Goal: Transaction & Acquisition: Purchase product/service

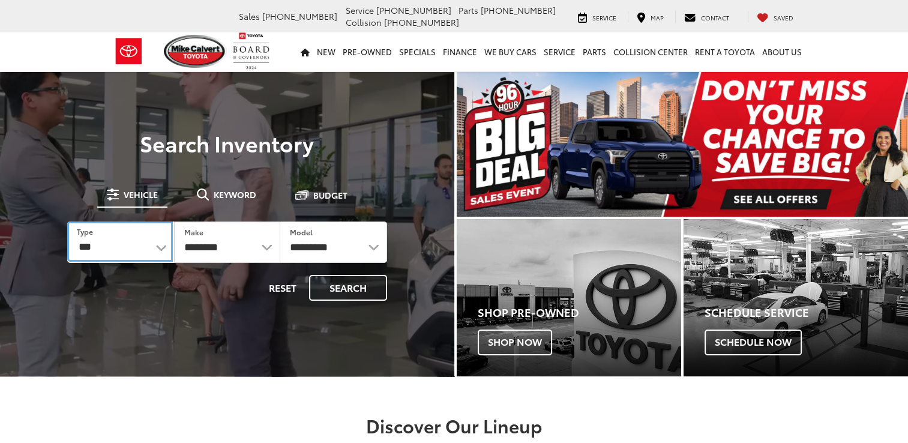
click at [161, 247] on select "*** *** **** *********" at bounding box center [120, 241] width 106 height 40
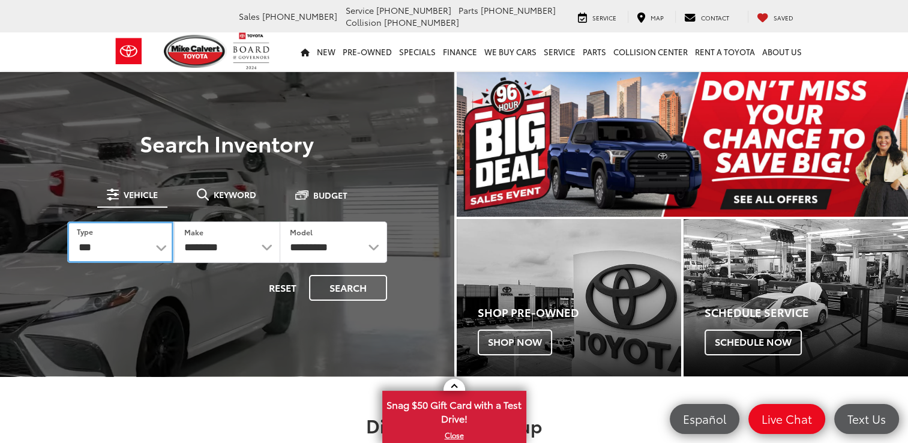
select select "******"
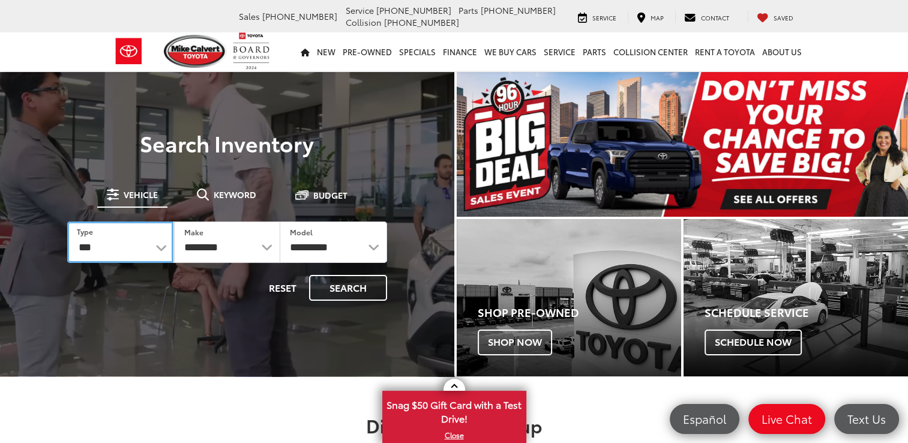
click at [67, 221] on select "*** *** **** *********" at bounding box center [120, 241] width 106 height 41
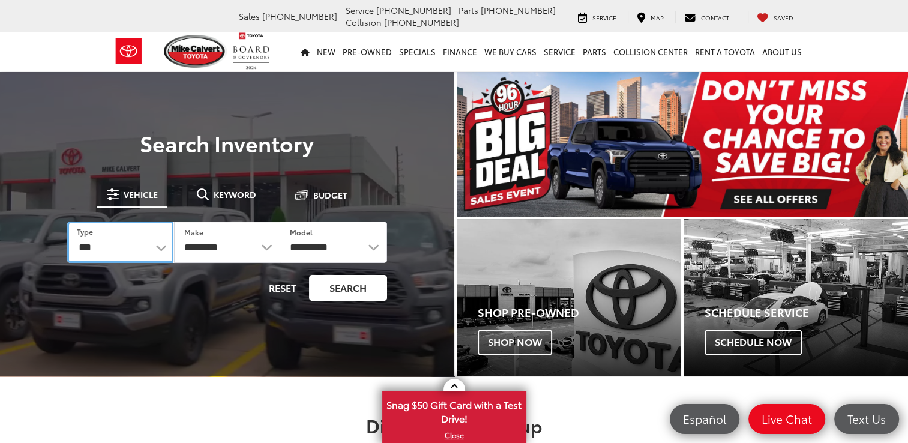
select select "******"
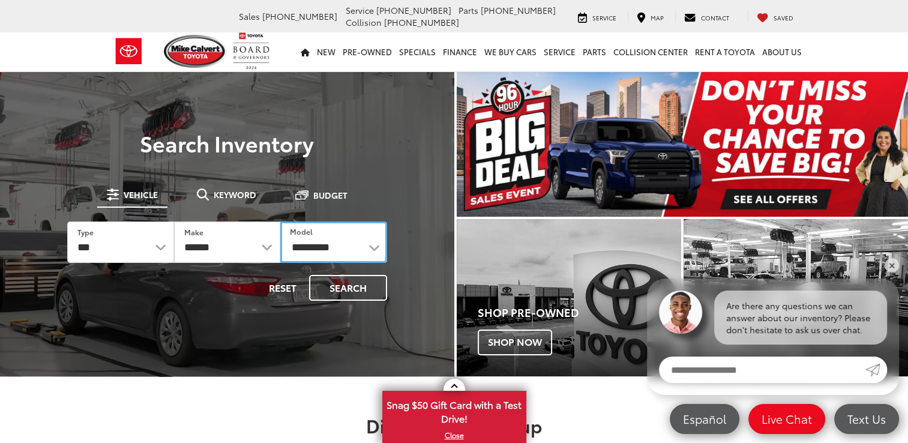
click at [374, 247] on select "**********" at bounding box center [333, 241] width 106 height 41
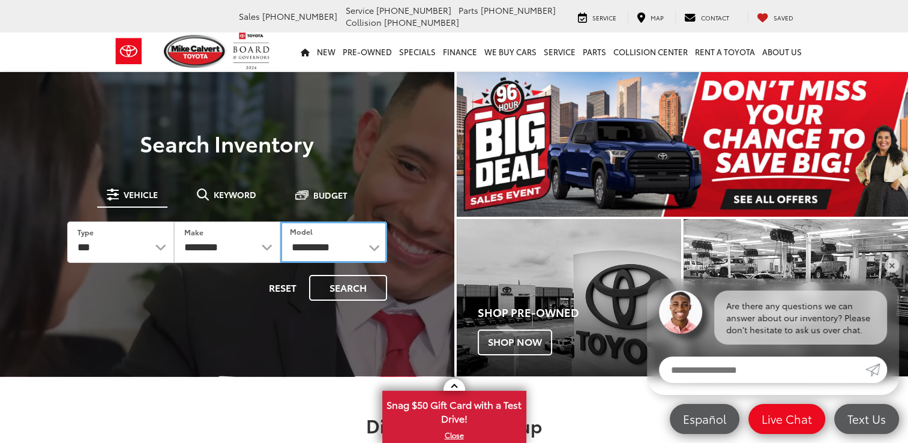
click at [372, 245] on select "**********" at bounding box center [333, 241] width 106 height 41
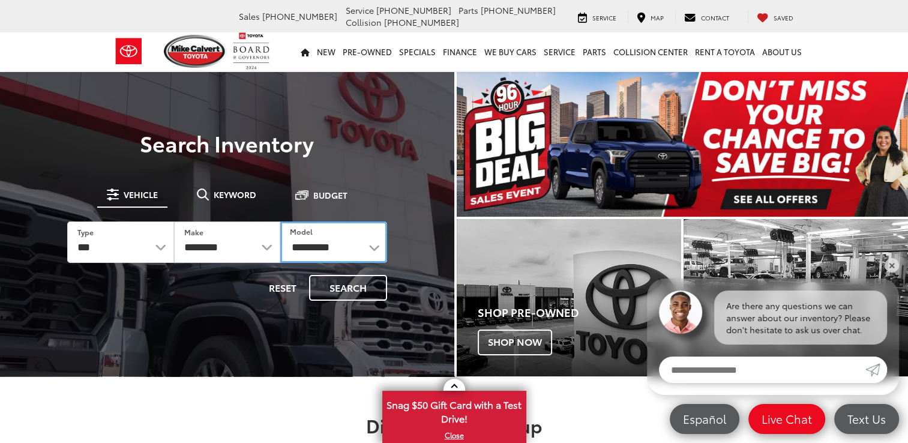
select select "******"
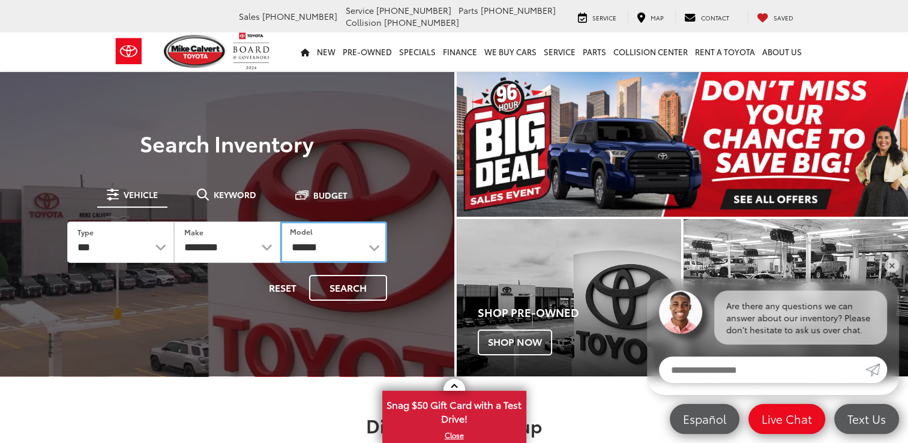
click at [280, 221] on select "**********" at bounding box center [333, 241] width 106 height 41
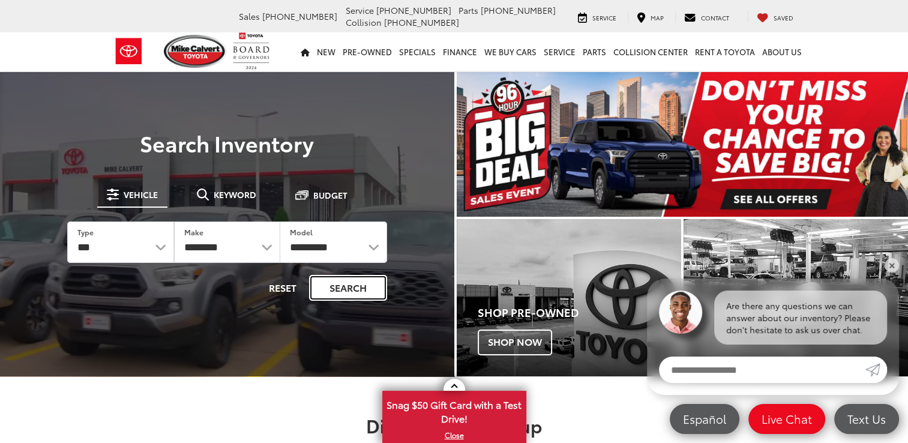
click at [349, 290] on button "Search" at bounding box center [348, 288] width 78 height 26
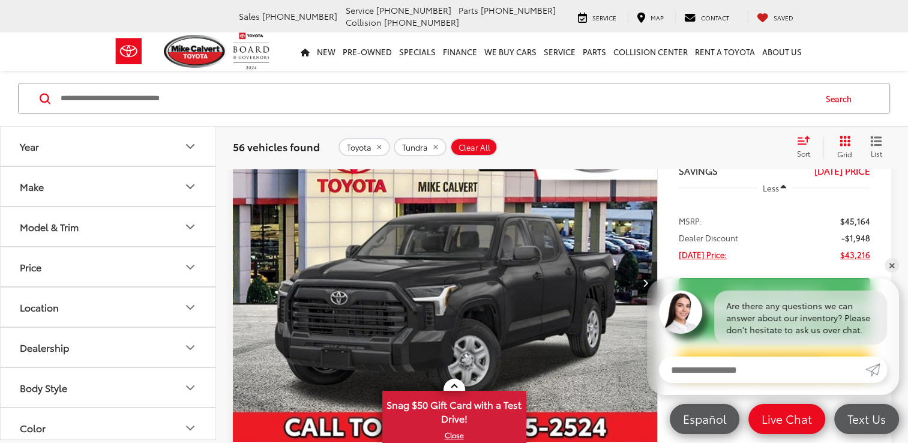
scroll to position [120, 0]
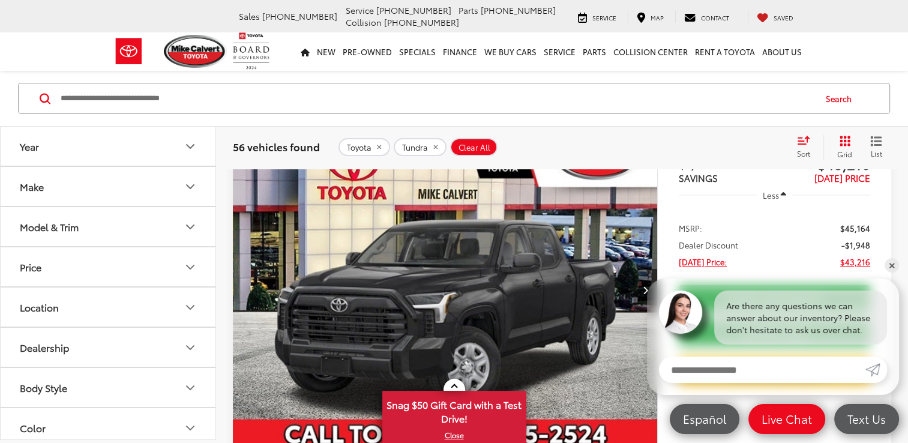
click at [801, 148] on span "Sort" at bounding box center [803, 153] width 13 height 10
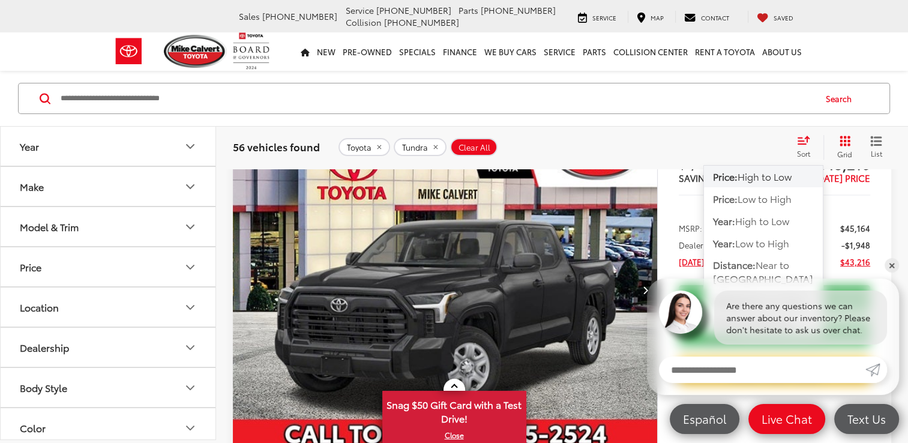
click at [756, 175] on span "High to Low" at bounding box center [764, 176] width 54 height 14
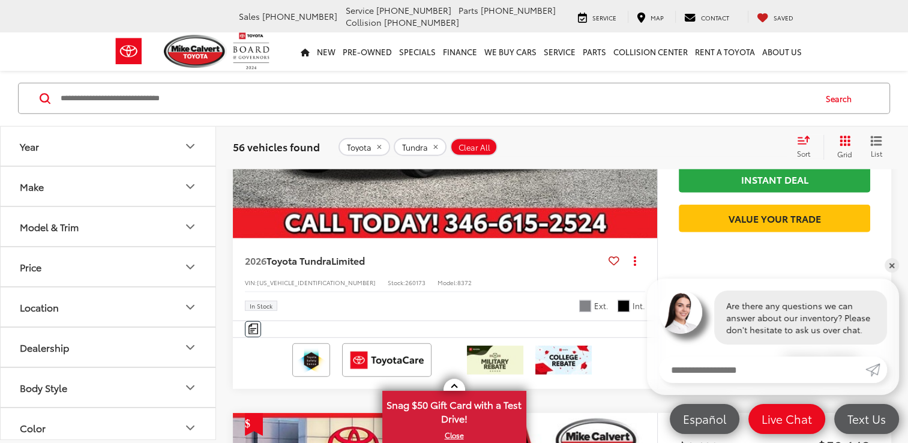
scroll to position [3318, 0]
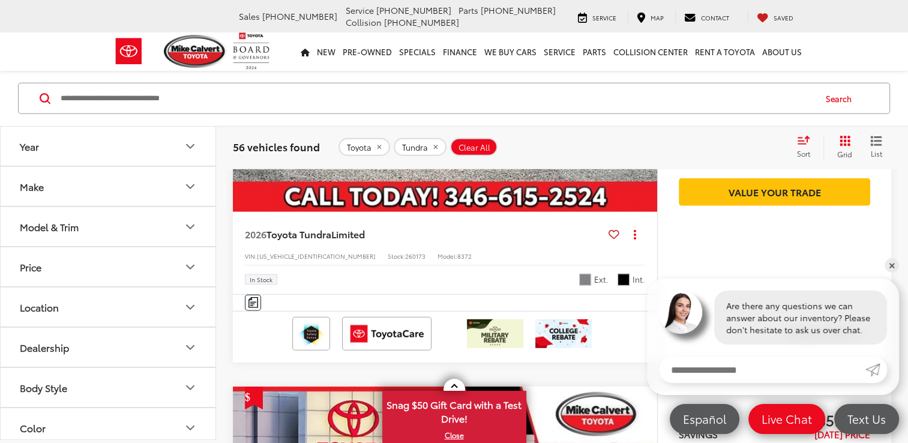
click at [190, 224] on icon "Model & Trim" at bounding box center [190, 227] width 14 height 14
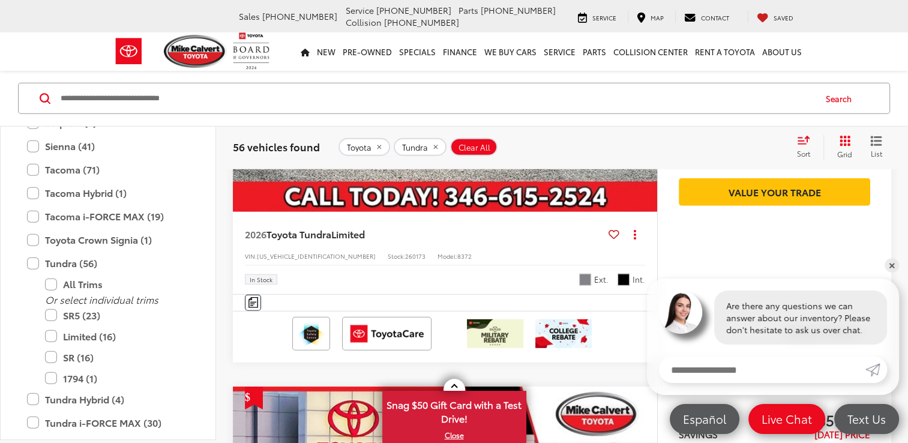
scroll to position [713, 0]
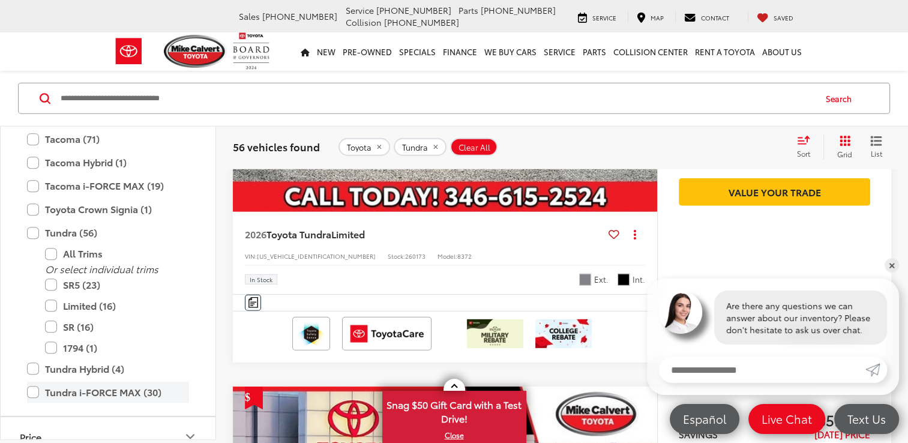
click at [33, 392] on label "Tundra i-FORCE MAX (30)" at bounding box center [108, 392] width 162 height 21
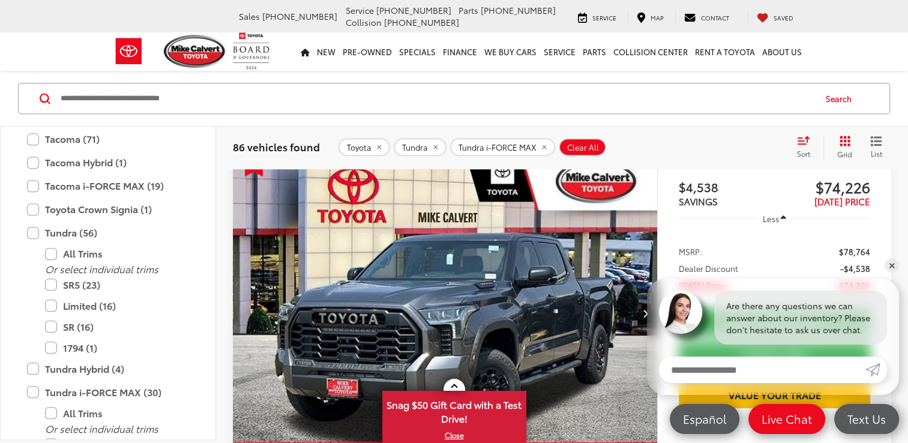
scroll to position [619, 0]
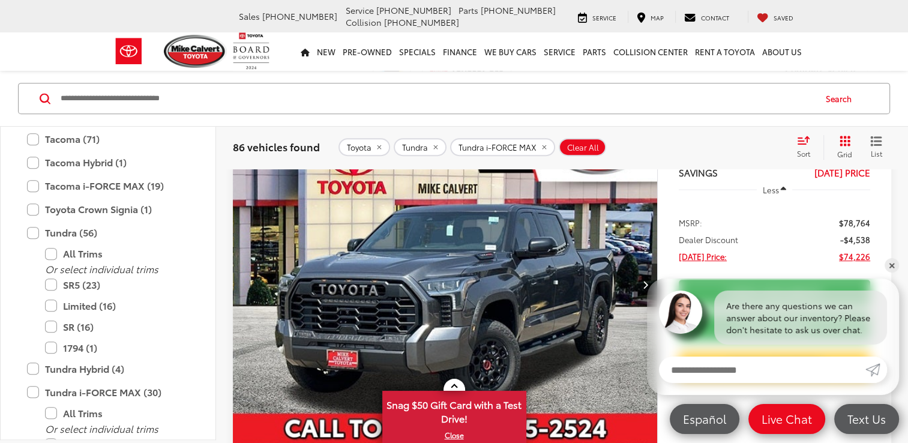
click at [443, 275] on img "2026 Toyota Tundra i-FORCE MAX TRD Pro 0" at bounding box center [445, 284] width 426 height 319
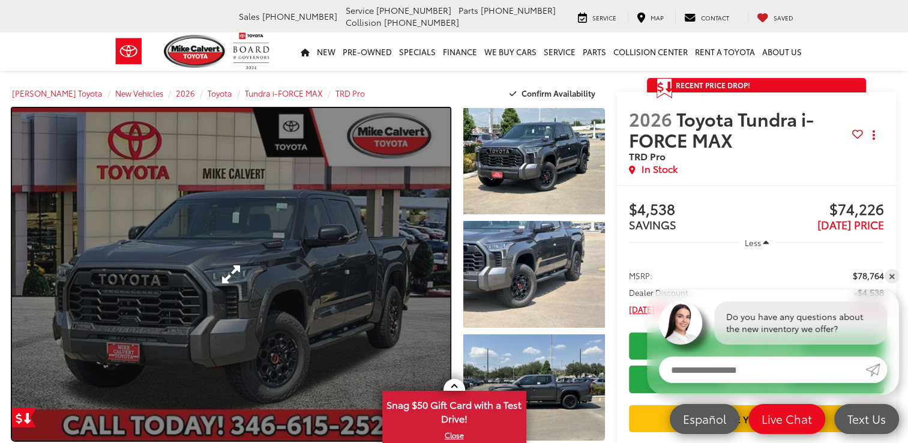
click at [332, 251] on link "Expand Photo 0" at bounding box center [231, 274] width 438 height 332
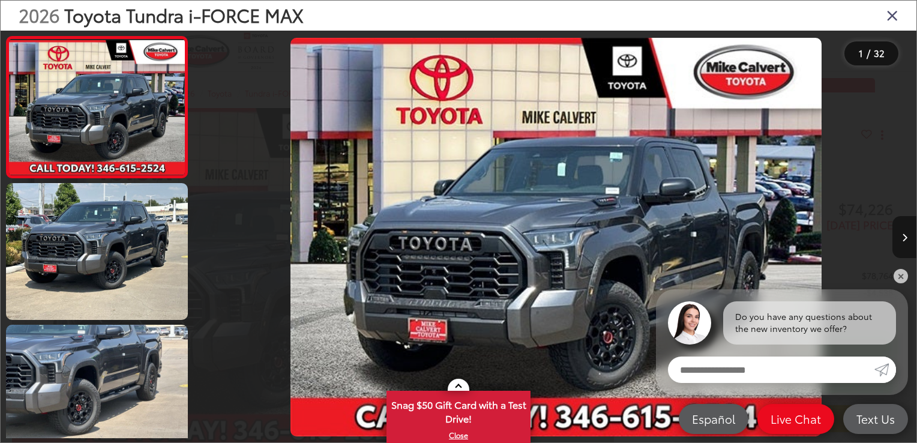
click at [907, 232] on button "Next image" at bounding box center [904, 237] width 24 height 42
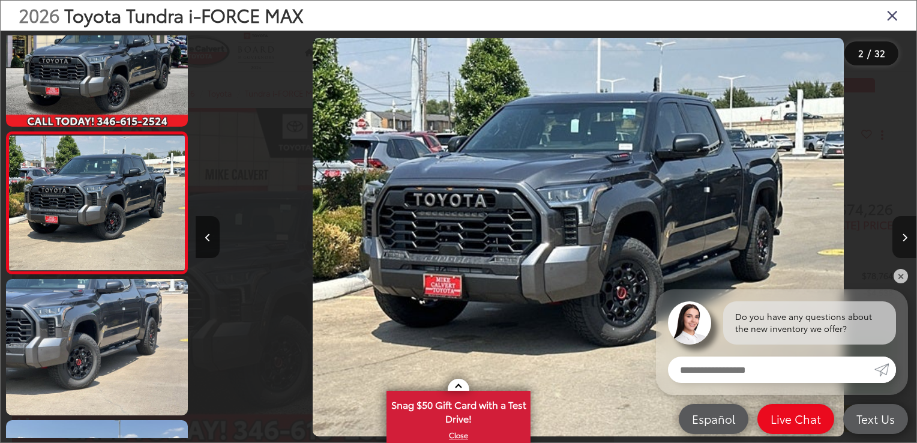
scroll to position [0, 720]
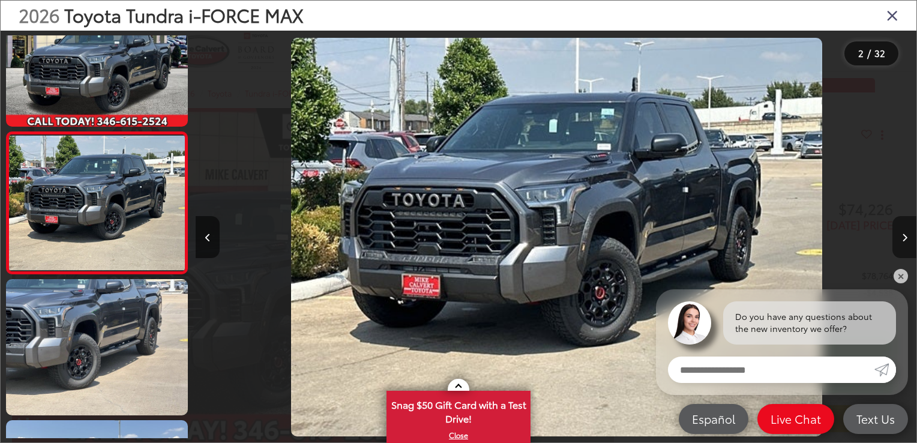
click at [907, 232] on button "Next image" at bounding box center [904, 237] width 24 height 42
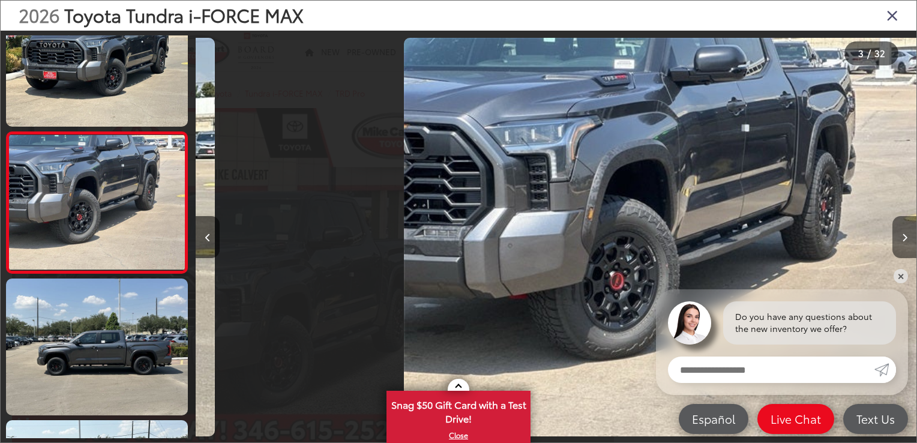
scroll to position [0, 1441]
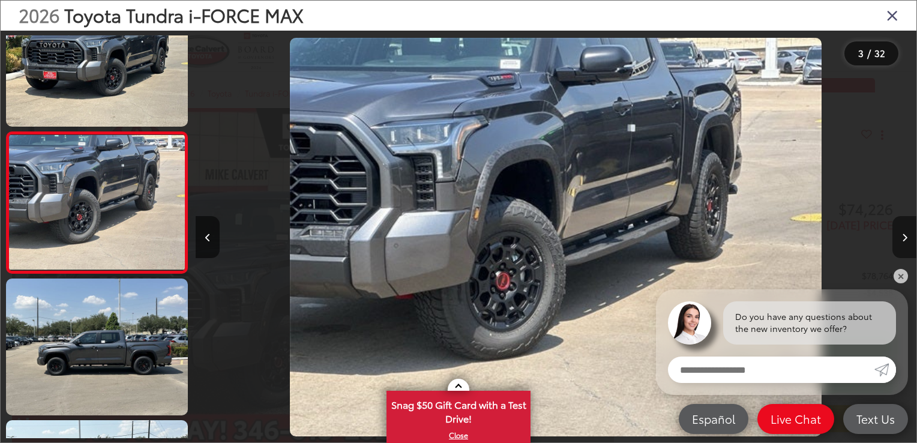
click at [907, 232] on button "Next image" at bounding box center [904, 237] width 24 height 42
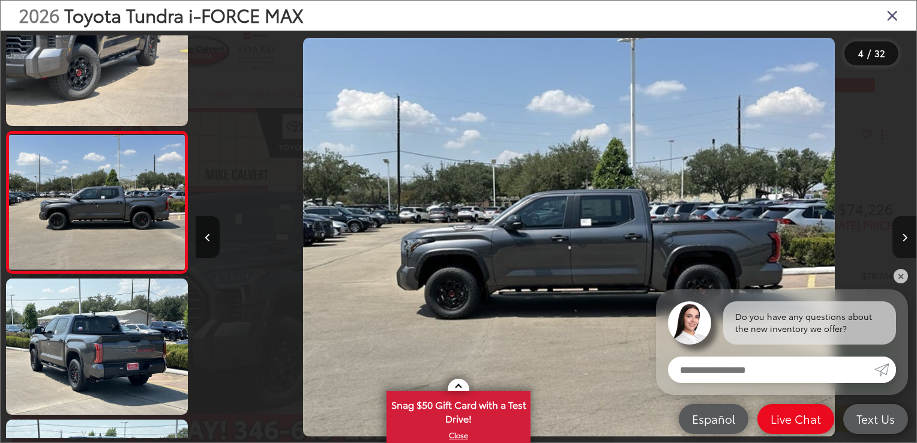
scroll to position [0, 2161]
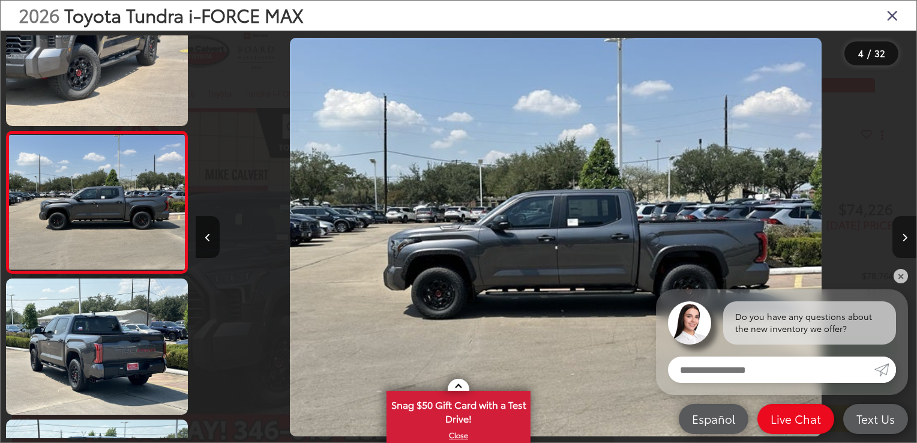
click at [907, 232] on button "Next image" at bounding box center [904, 237] width 24 height 42
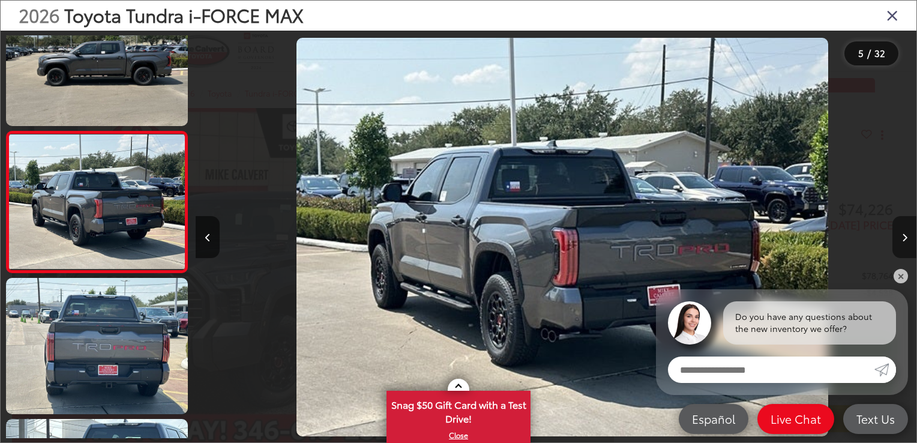
scroll to position [0, 2882]
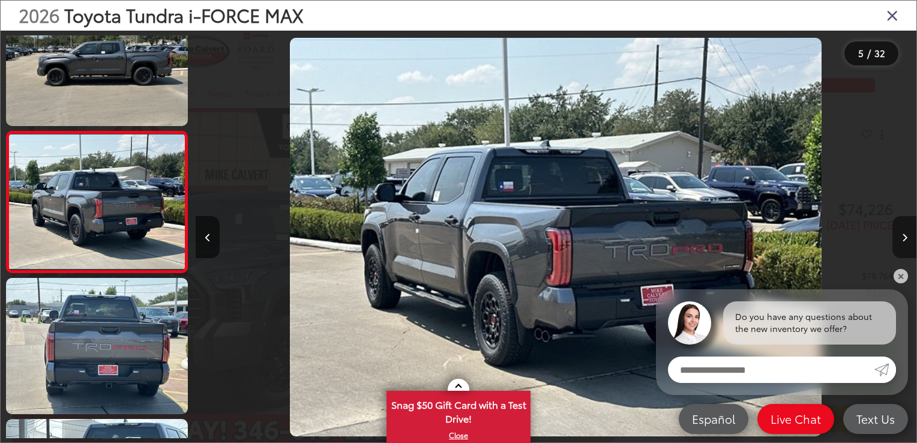
click at [907, 232] on button "Next image" at bounding box center [904, 237] width 24 height 42
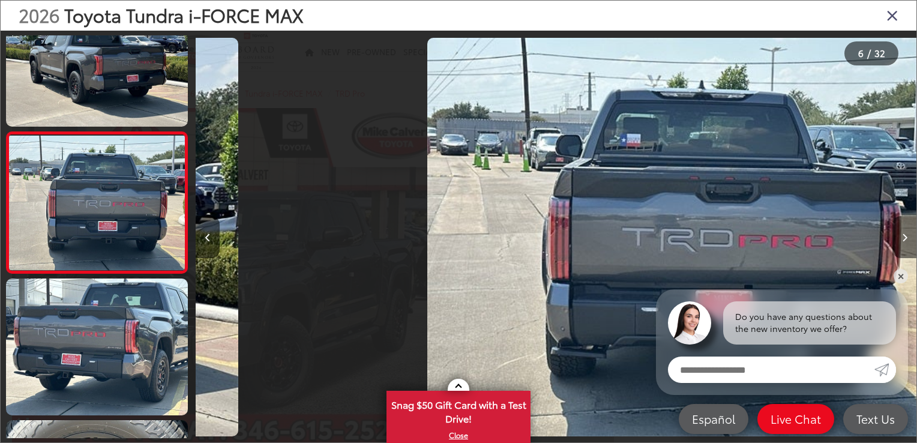
scroll to position [0, 3602]
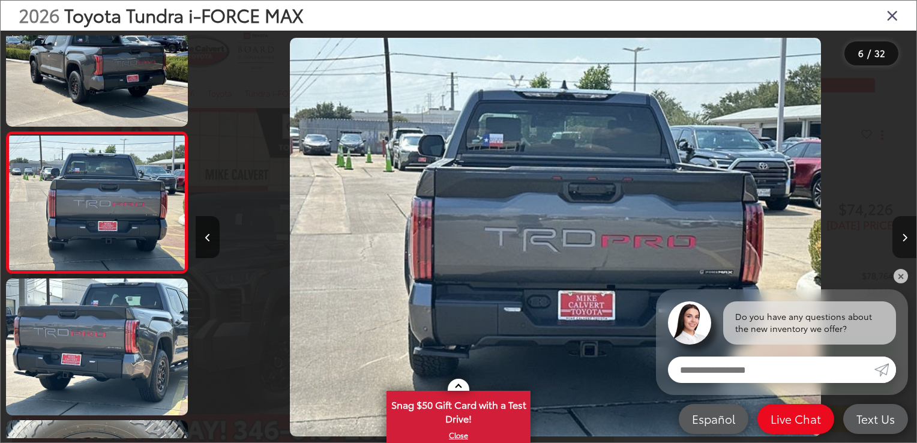
click at [907, 232] on button "Next image" at bounding box center [904, 237] width 24 height 42
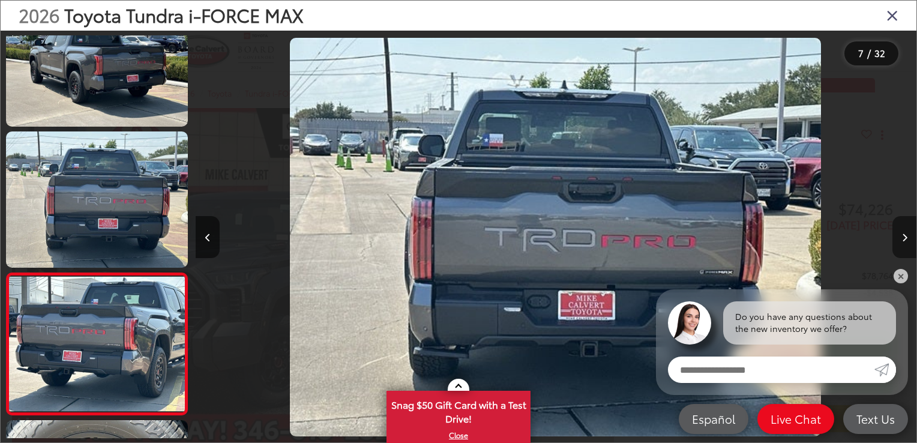
scroll to position [0, 0]
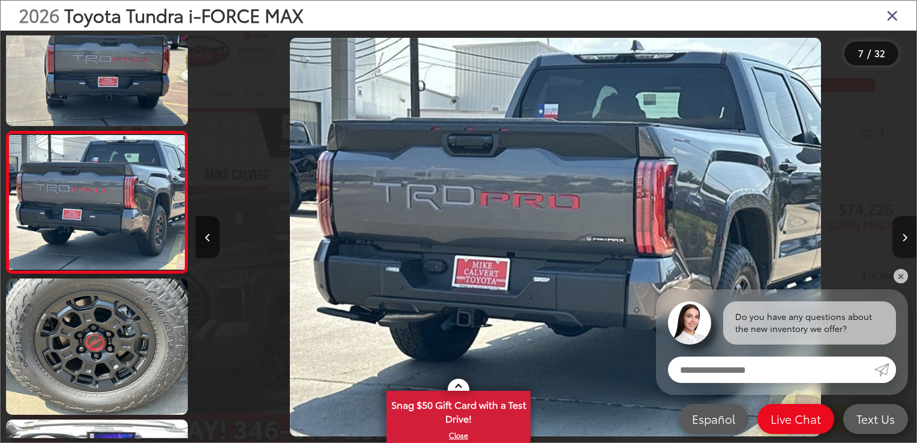
click at [907, 232] on button "Next image" at bounding box center [904, 237] width 24 height 42
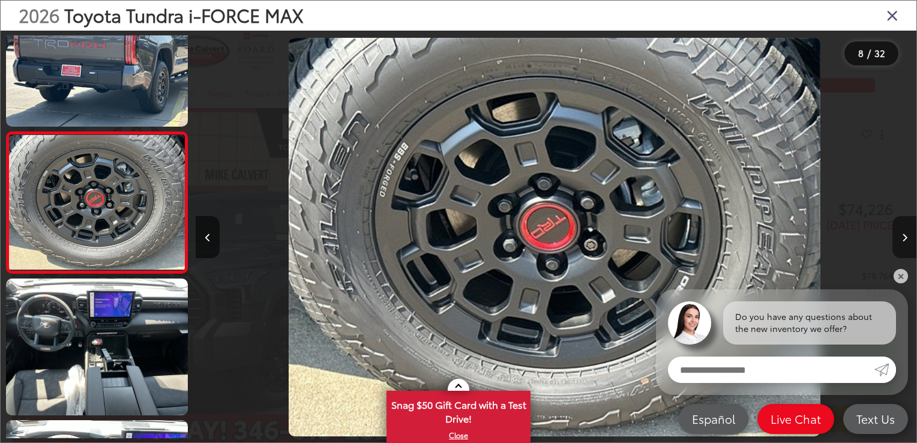
click at [907, 232] on button "Next image" at bounding box center [904, 237] width 24 height 42
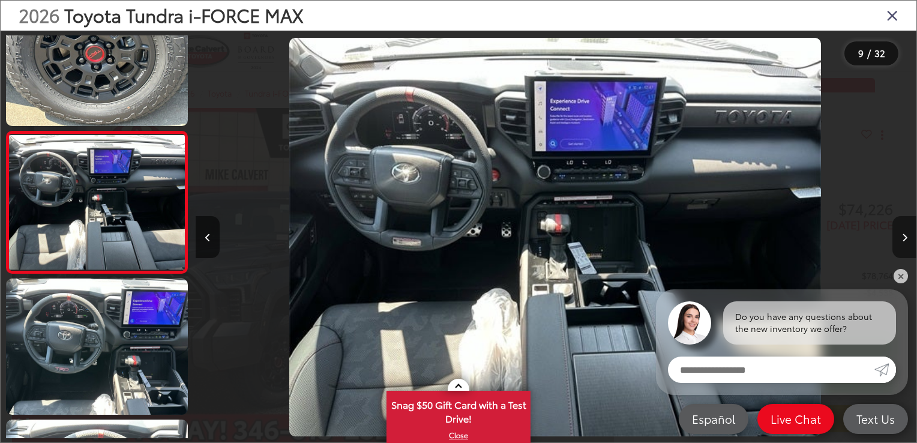
click at [907, 232] on button "Next image" at bounding box center [904, 237] width 24 height 42
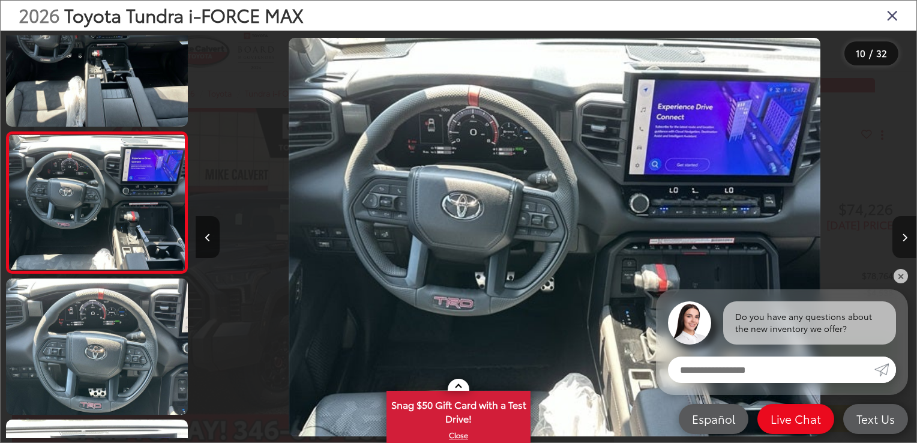
click at [907, 232] on button "Next image" at bounding box center [904, 237] width 24 height 42
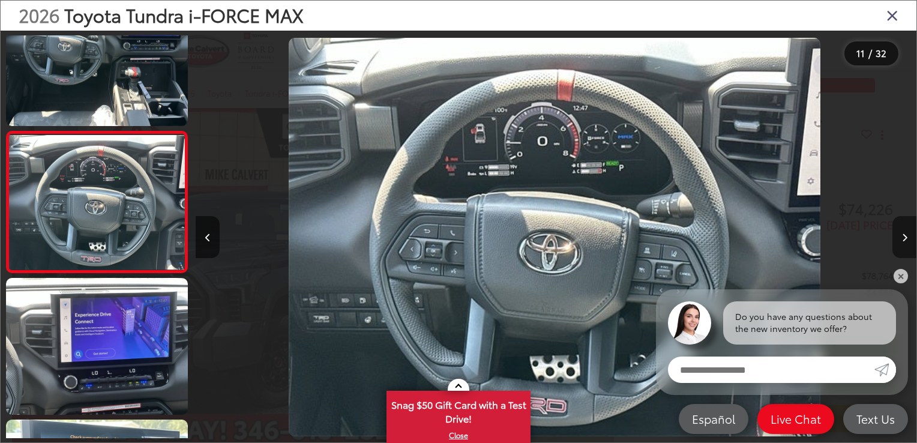
click at [907, 232] on button "Next image" at bounding box center [904, 237] width 24 height 42
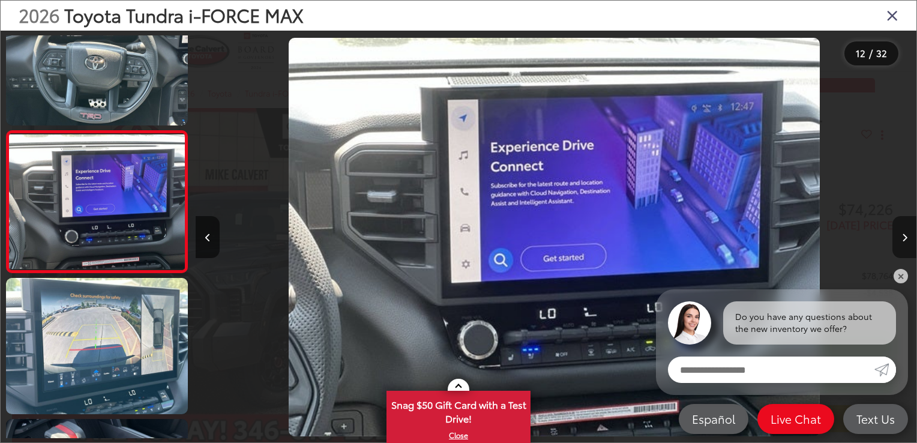
click at [907, 232] on button "Next image" at bounding box center [904, 237] width 24 height 42
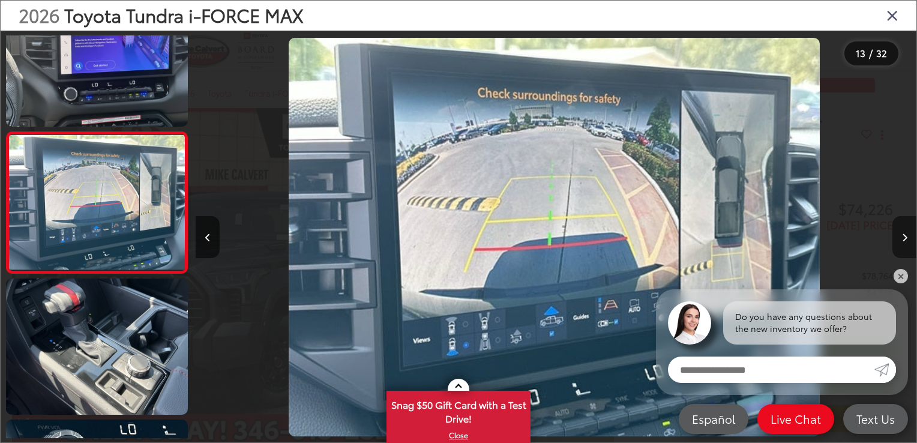
click at [907, 232] on button "Next image" at bounding box center [904, 237] width 24 height 42
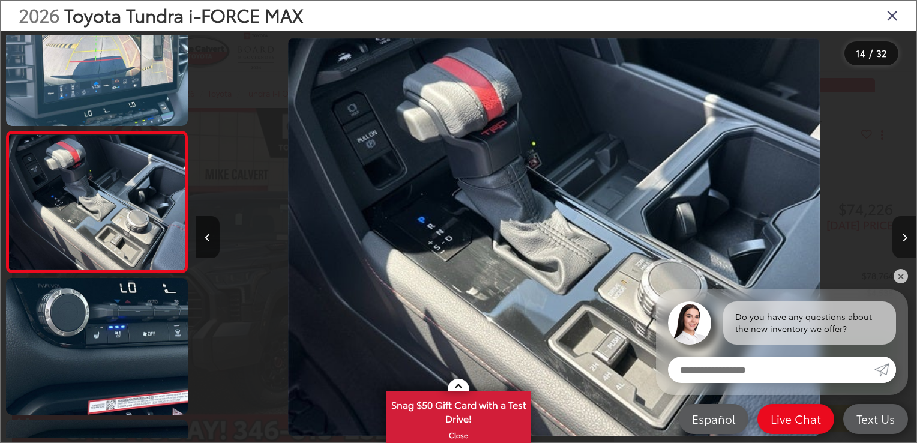
click at [907, 232] on button "Next image" at bounding box center [904, 237] width 24 height 42
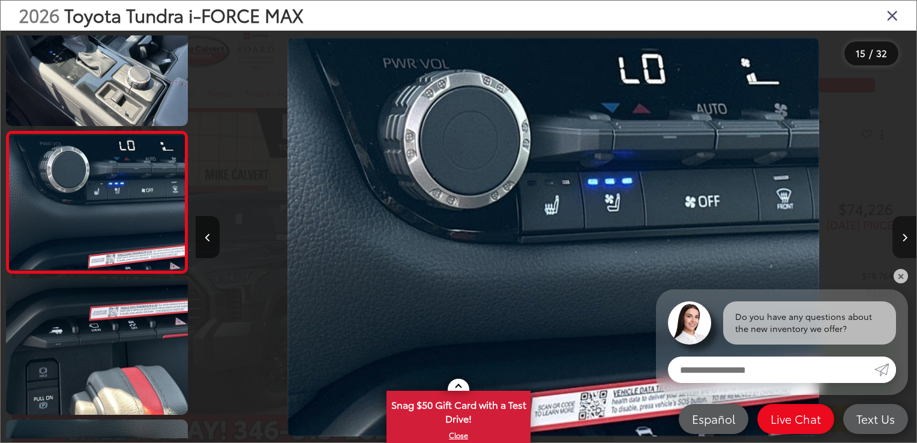
click at [907, 232] on button "Next image" at bounding box center [904, 237] width 24 height 42
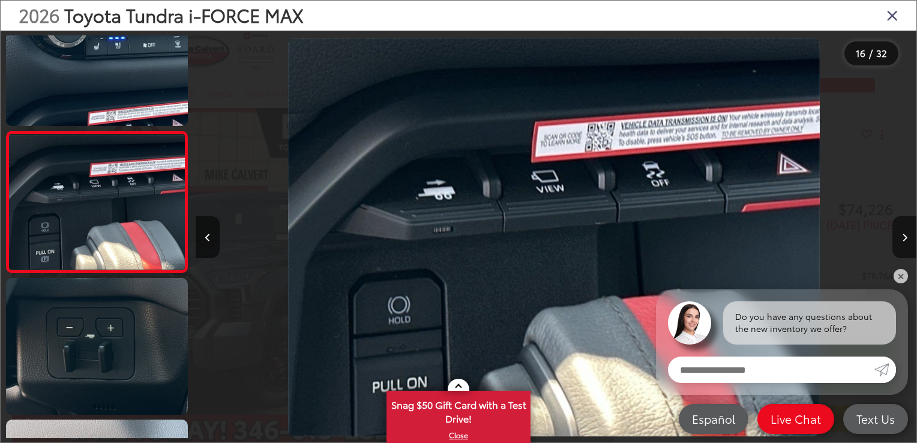
click at [893, 17] on icon "Close gallery" at bounding box center [892, 15] width 12 height 16
